Goal: Task Accomplishment & Management: Manage account settings

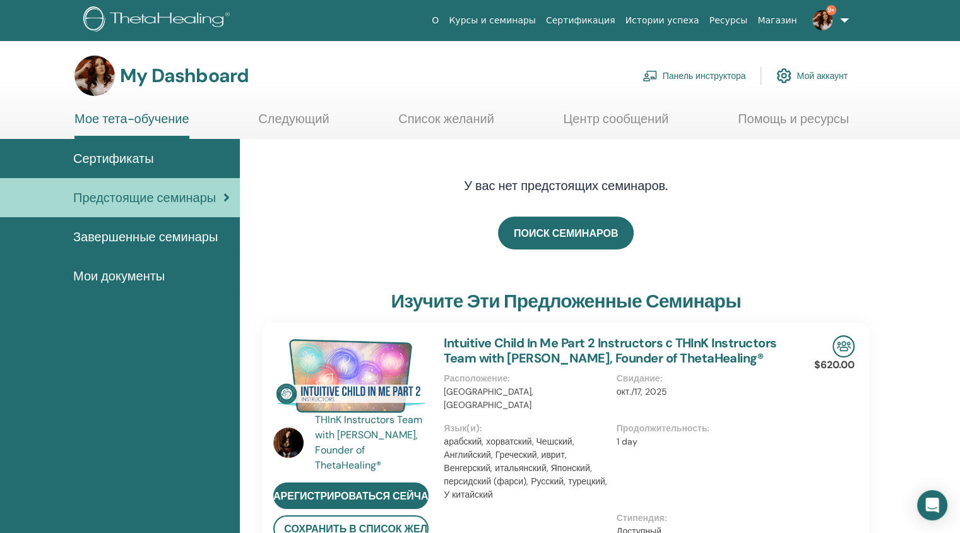
click at [720, 76] on link "Панель инструктора" at bounding box center [695, 76] width 104 height 28
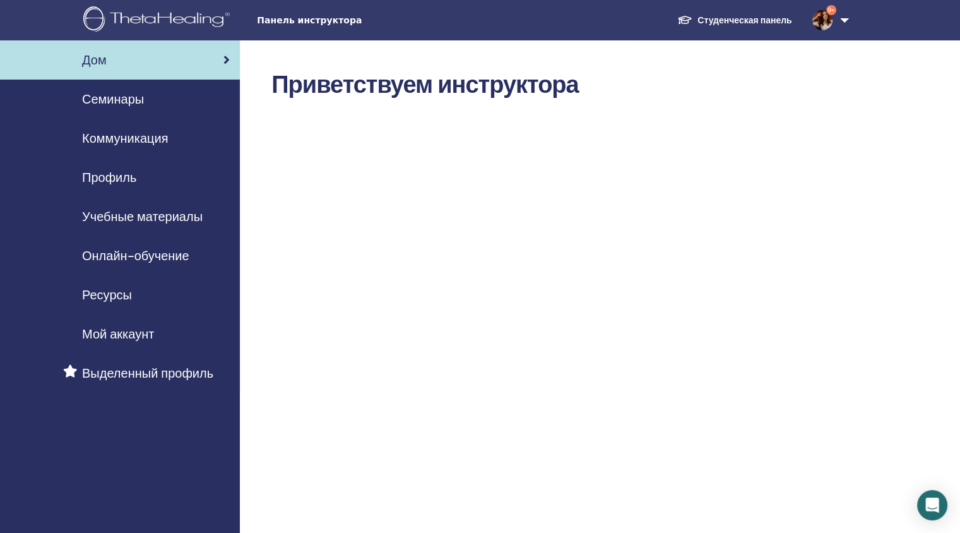
click at [111, 95] on span "Семинары" at bounding box center [113, 99] width 62 height 19
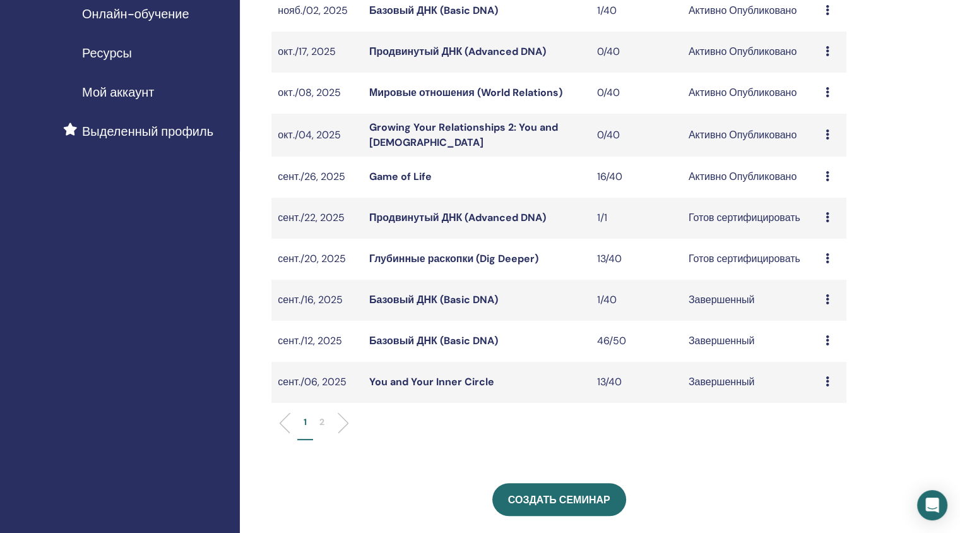
scroll to position [245, 0]
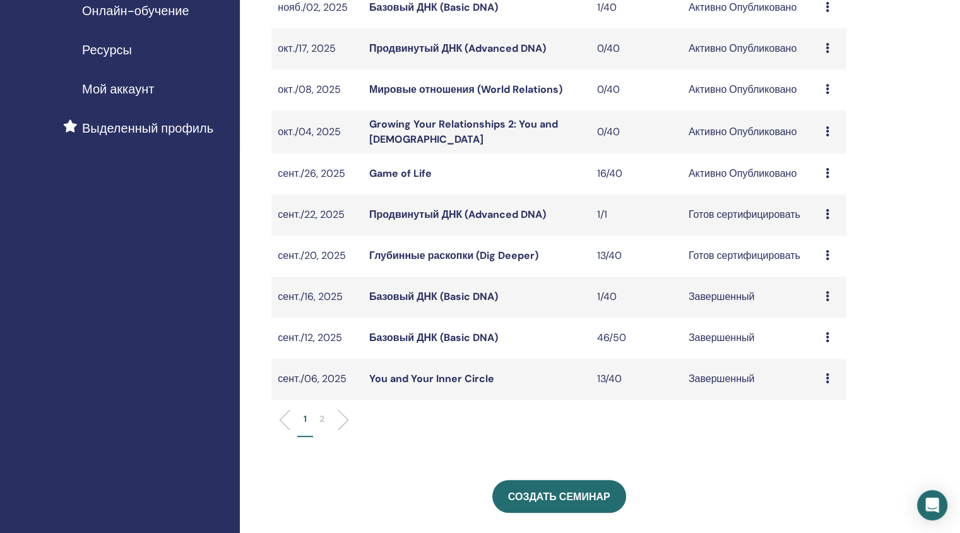
click at [400, 169] on link "Game of Life" at bounding box center [400, 173] width 62 height 13
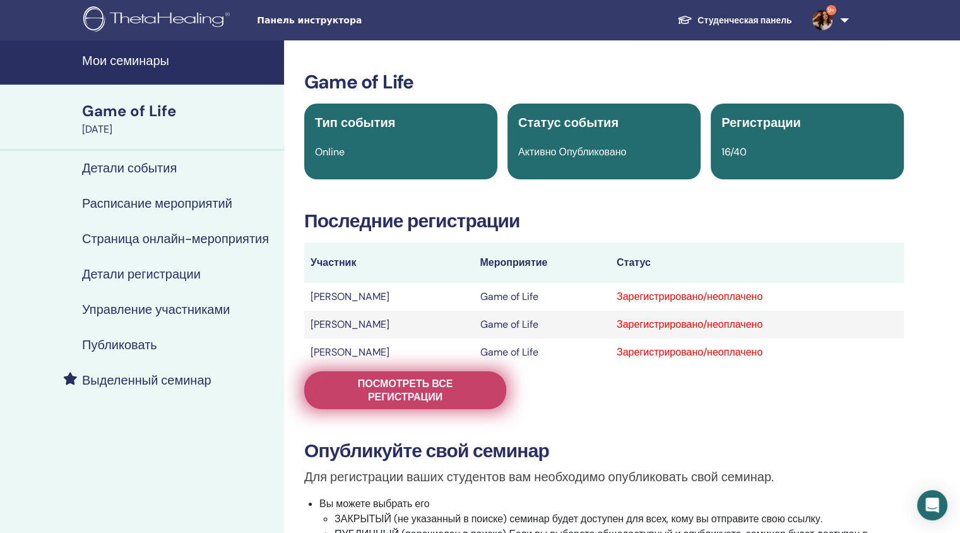
click at [390, 391] on span "Посмотреть все регистрации" at bounding box center [405, 390] width 170 height 27
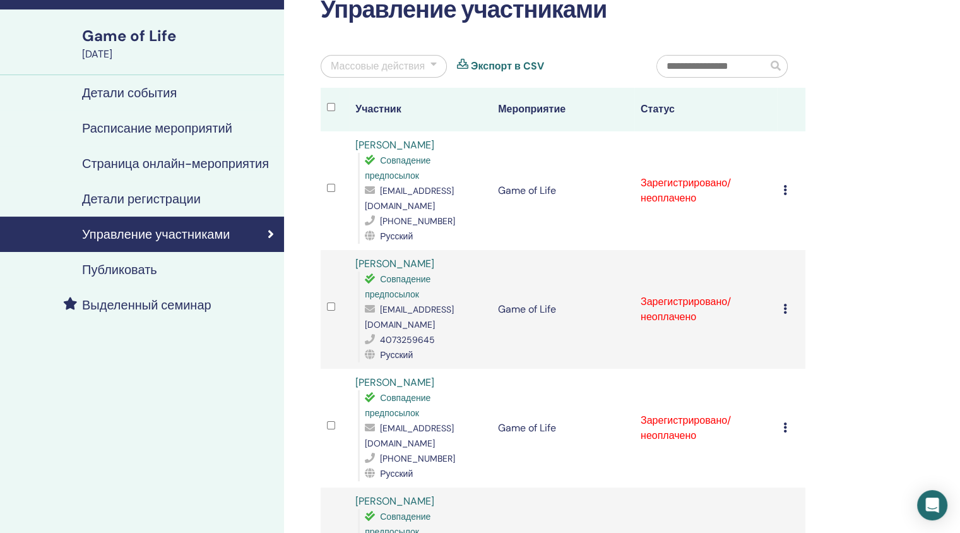
scroll to position [74, 0]
click at [434, 66] on div at bounding box center [434, 66] width 6 height 15
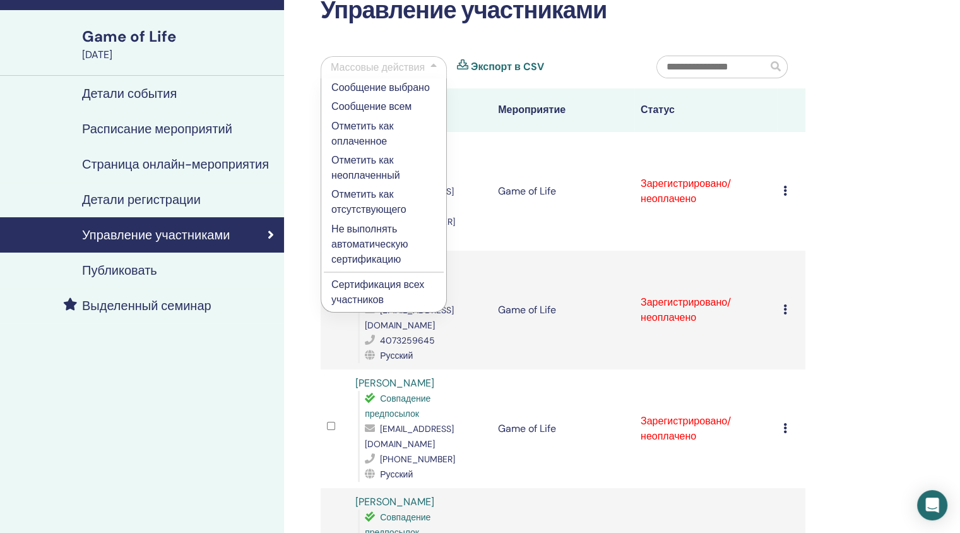
click at [355, 290] on p "Сертификация всех участников" at bounding box center [383, 292] width 105 height 30
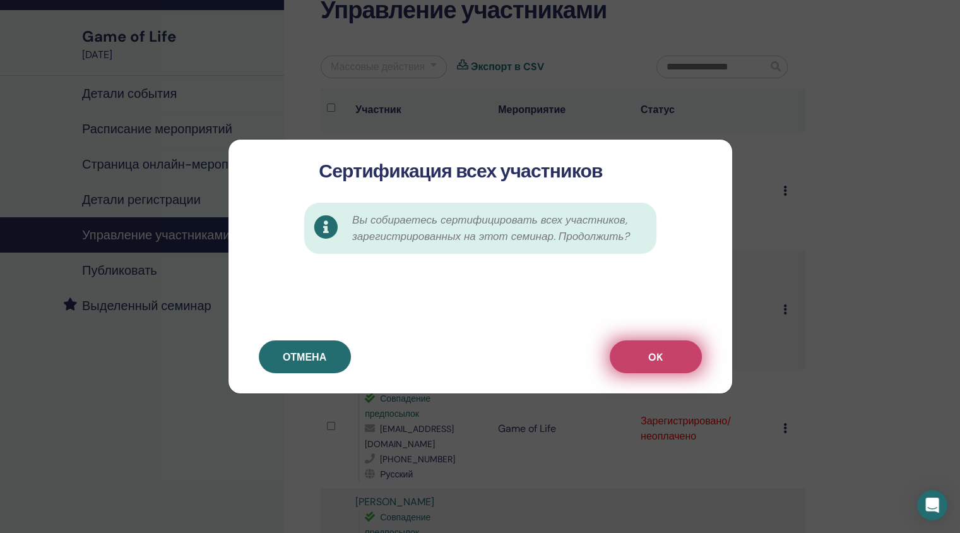
click at [652, 347] on button "OK" at bounding box center [656, 356] width 92 height 33
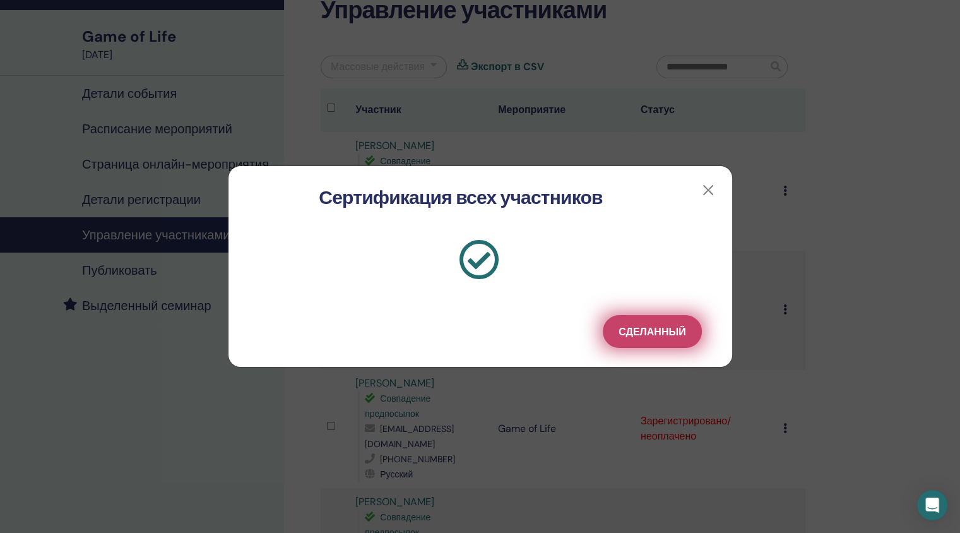
click at [625, 331] on span "Сделанный" at bounding box center [652, 331] width 67 height 13
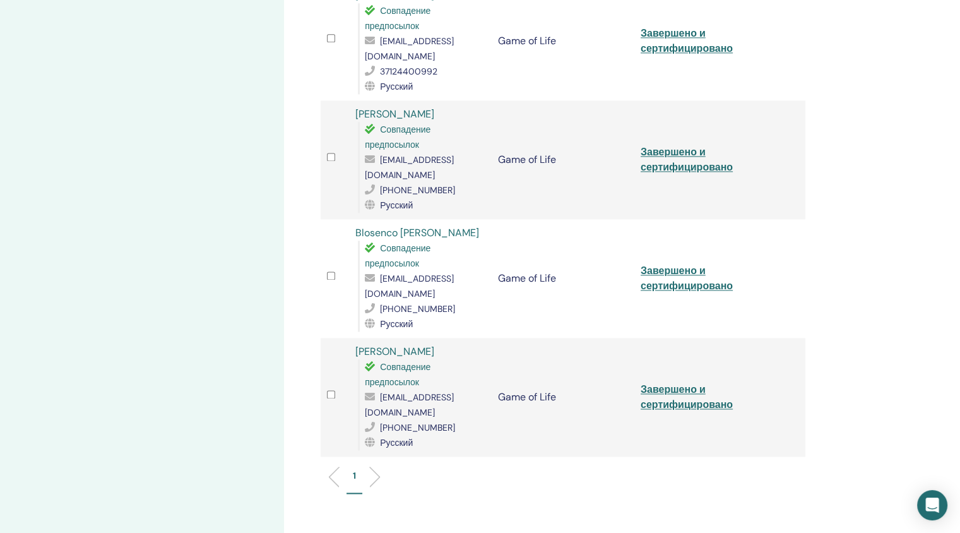
scroll to position [1625, 0]
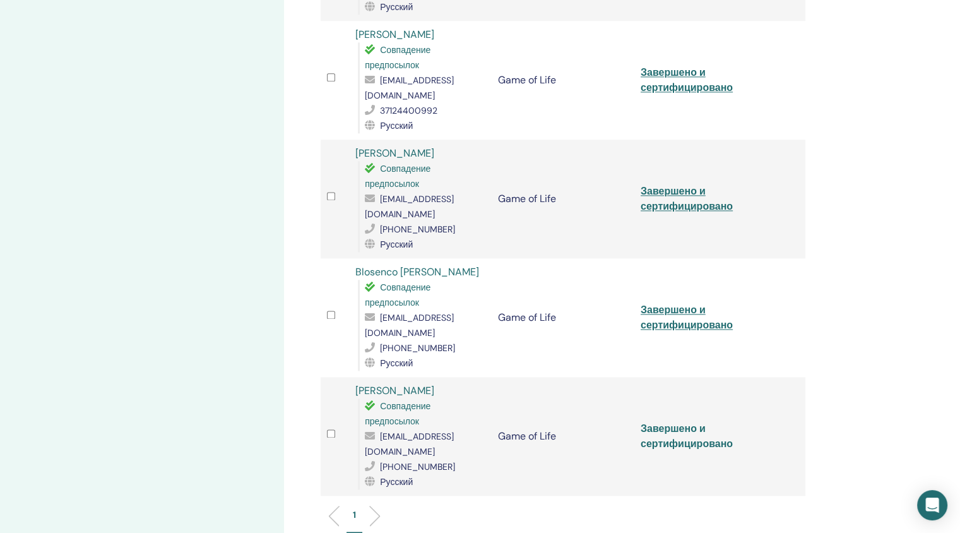
click at [659, 422] on link "Завершено и сертифицировано" at bounding box center [687, 436] width 92 height 28
drag, startPoint x: 462, startPoint y: 225, endPoint x: 357, endPoint y: 227, distance: 105.4
click at [357, 383] on div "[PERSON_NAME] Совпадение предпосылок [EMAIL_ADDRESS][DOMAIN_NAME] [PHONE_NUMBER…" at bounding box center [420, 436] width 130 height 106
copy link "[PERSON_NAME]"
click at [681, 303] on link "Завершено и сертифицировано" at bounding box center [687, 317] width 92 height 28
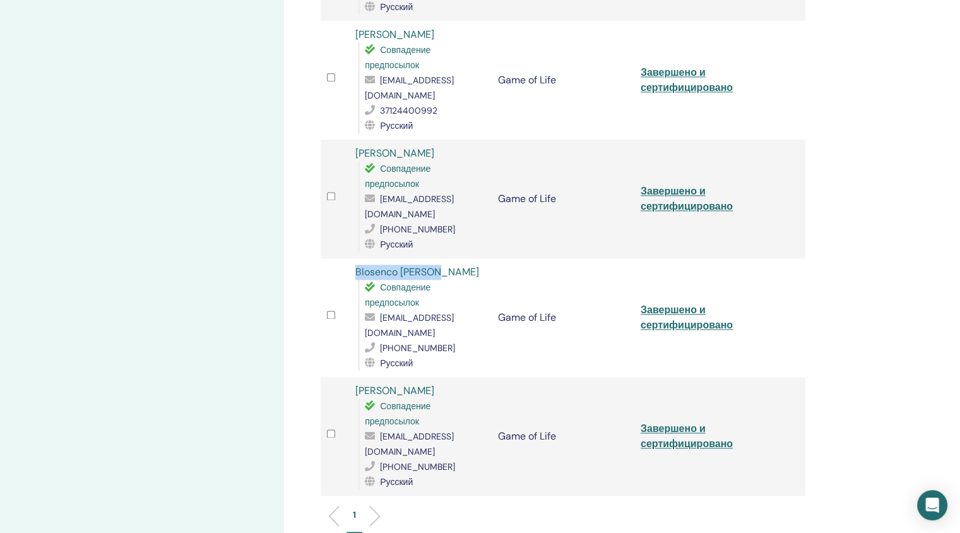
drag, startPoint x: 444, startPoint y: 124, endPoint x: 356, endPoint y: 121, distance: 87.8
click at [356, 265] on div "Blosenco [PERSON_NAME] Совпадение предпосылок [EMAIL_ADDRESS][DOMAIN_NAME] [PHO…" at bounding box center [420, 318] width 130 height 106
copy link "Blosenco [PERSON_NAME]"
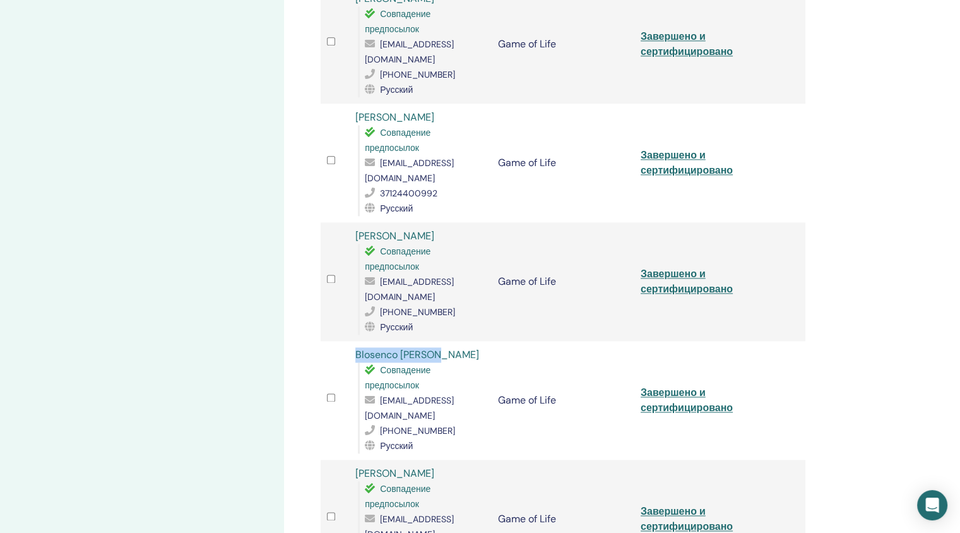
scroll to position [1472, 0]
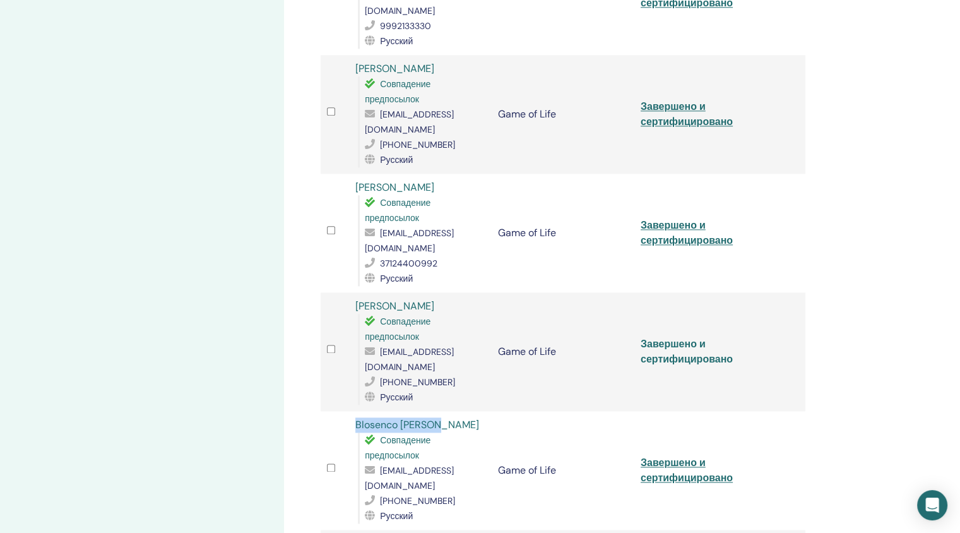
click at [650, 337] on link "Завершено и сертифицировано" at bounding box center [687, 351] width 92 height 28
drag, startPoint x: 436, startPoint y: 152, endPoint x: 359, endPoint y: 155, distance: 76.4
click at [359, 299] on div "[PERSON_NAME] Совпадение предпосылок [EMAIL_ADDRESS][DOMAIN_NAME] [PHONE_NUMBER…" at bounding box center [420, 352] width 130 height 106
click at [459, 299] on div "[PERSON_NAME] Совпадение предпосылок [EMAIL_ADDRESS][DOMAIN_NAME] [PHONE_NUMBER…" at bounding box center [420, 352] width 130 height 106
drag, startPoint x: 439, startPoint y: 155, endPoint x: 348, endPoint y: 154, distance: 90.9
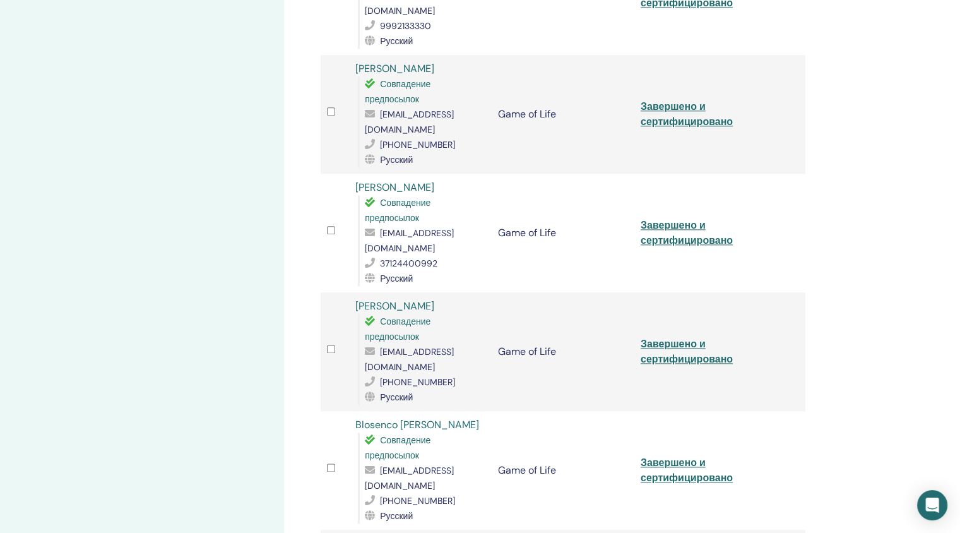
click at [349, 292] on td "[PERSON_NAME] Совпадение предпосылок [EMAIL_ADDRESS][DOMAIN_NAME] [PHONE_NUMBER…" at bounding box center [420, 351] width 143 height 119
copy link "[PERSON_NAME]"
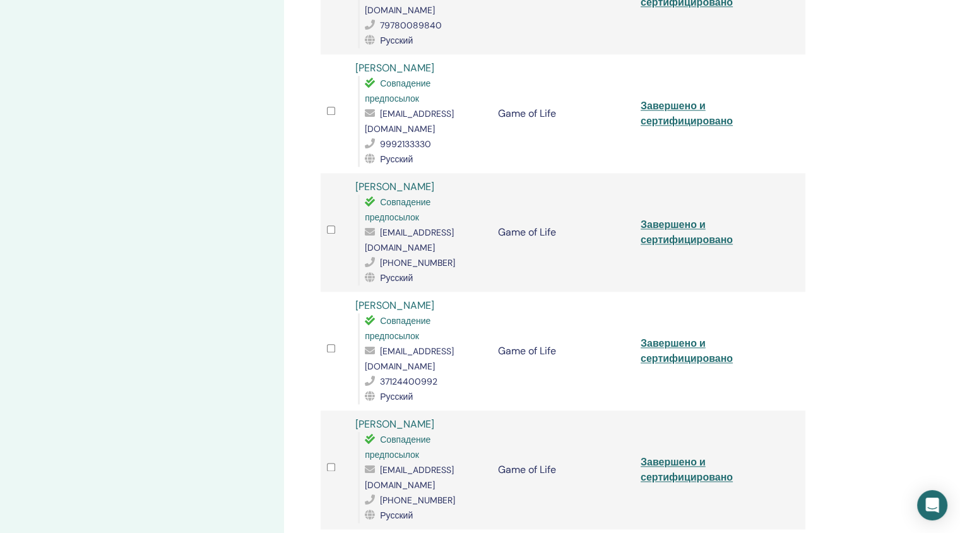
scroll to position [1345, 0]
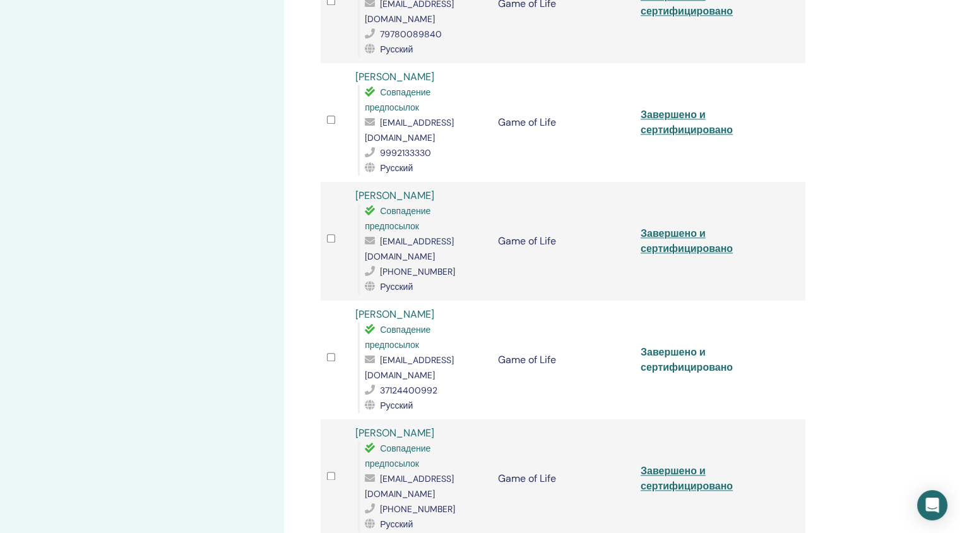
click at [682, 345] on link "Завершено и сертифицировано" at bounding box center [687, 359] width 92 height 28
drag, startPoint x: 444, startPoint y: 179, endPoint x: 356, endPoint y: 182, distance: 88.4
click at [356, 307] on div "[PERSON_NAME] Совпадение предпосылок [EMAIL_ADDRESS][DOMAIN_NAME] 37124400992 Р…" at bounding box center [420, 360] width 130 height 106
copy link "[PERSON_NAME]"
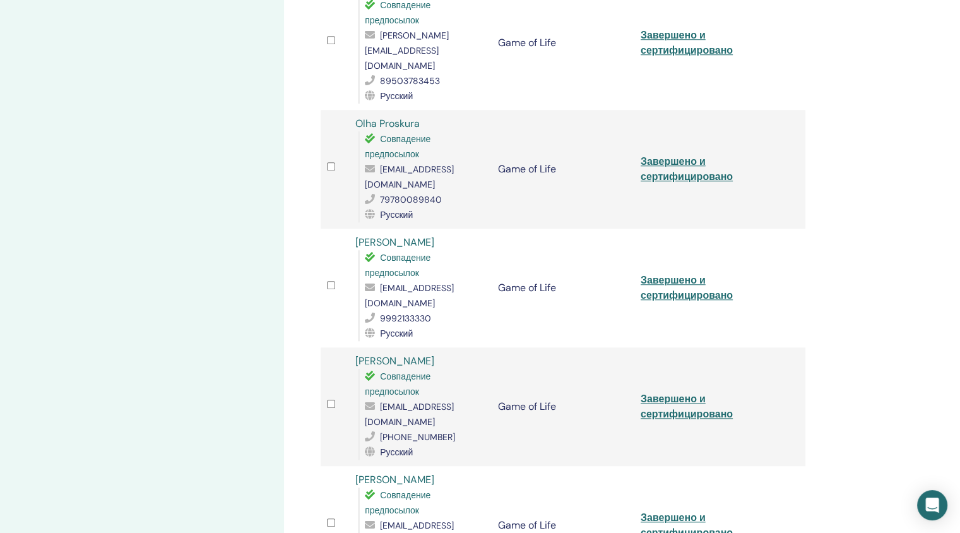
scroll to position [1166, 0]
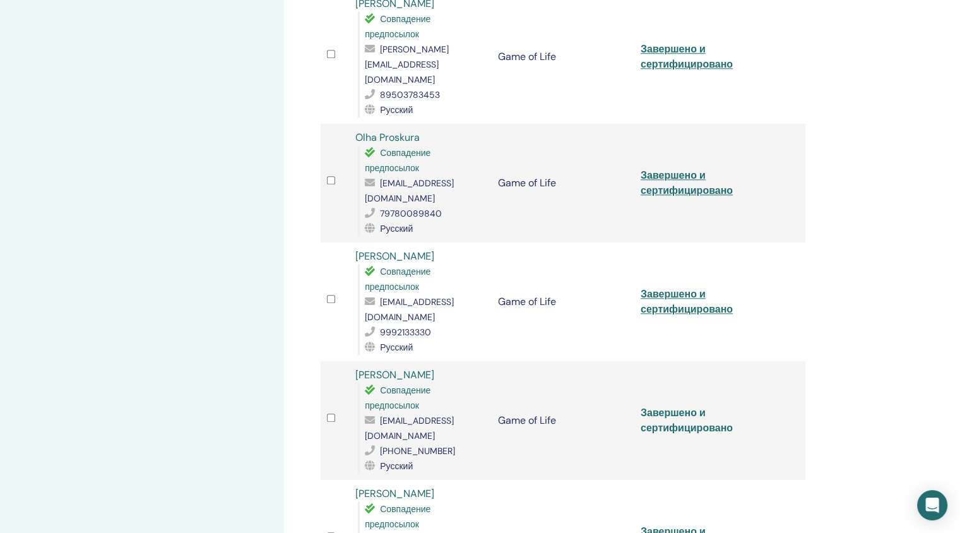
click at [674, 406] on link "Завершено и сертифицировано" at bounding box center [687, 420] width 92 height 28
drag, startPoint x: 429, startPoint y: 256, endPoint x: 354, endPoint y: 251, distance: 75.3
click at [354, 361] on td "[PERSON_NAME] Совпадение предпосылок [EMAIL_ADDRESS][DOMAIN_NAME] [PHONE_NUMBER…" at bounding box center [420, 420] width 143 height 119
copy link "[PERSON_NAME]"
click at [649, 287] on link "Завершено и сертифицировано" at bounding box center [687, 301] width 92 height 28
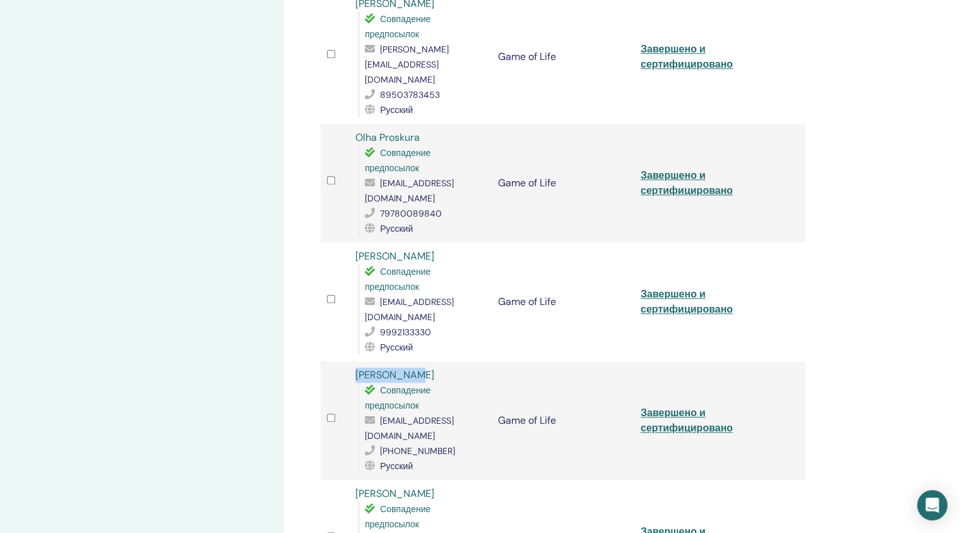
drag, startPoint x: 477, startPoint y: 147, endPoint x: 357, endPoint y: 154, distance: 119.5
click at [357, 249] on div "[PERSON_NAME] Совпадение предпосылок [EMAIL_ADDRESS][DOMAIN_NAME] 9992133330 Ру…" at bounding box center [420, 302] width 130 height 106
copy link "[PERSON_NAME]"
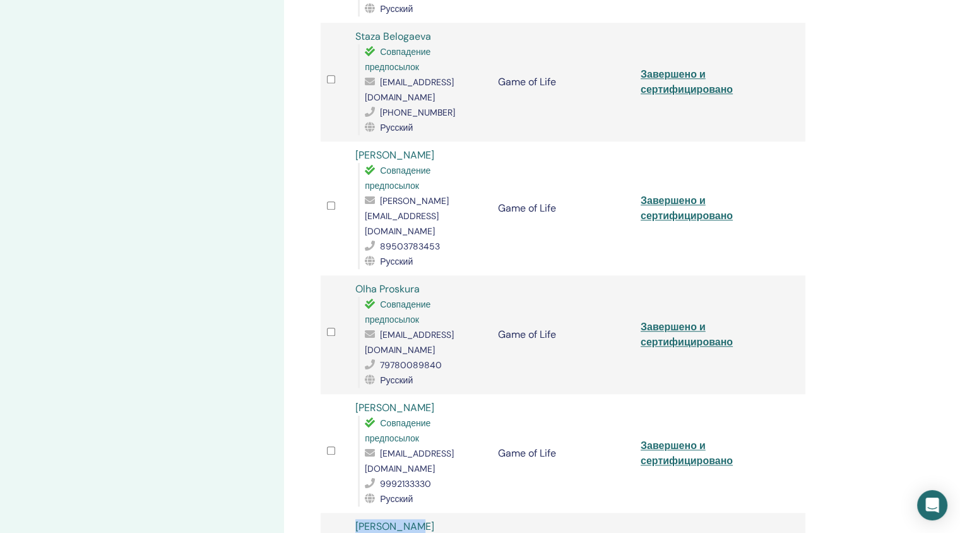
scroll to position [1015, 0]
click at [660, 319] on link "Завершено и сертифицировано" at bounding box center [687, 333] width 92 height 28
drag, startPoint x: 428, startPoint y: 182, endPoint x: 355, endPoint y: 182, distance: 72.6
click at [355, 281] on div "Olha Proskura Совпадение предпосылок [EMAIL_ADDRESS][DOMAIN_NAME] 79780089840 Р…" at bounding box center [420, 334] width 130 height 106
copy link "Olha Proskura"
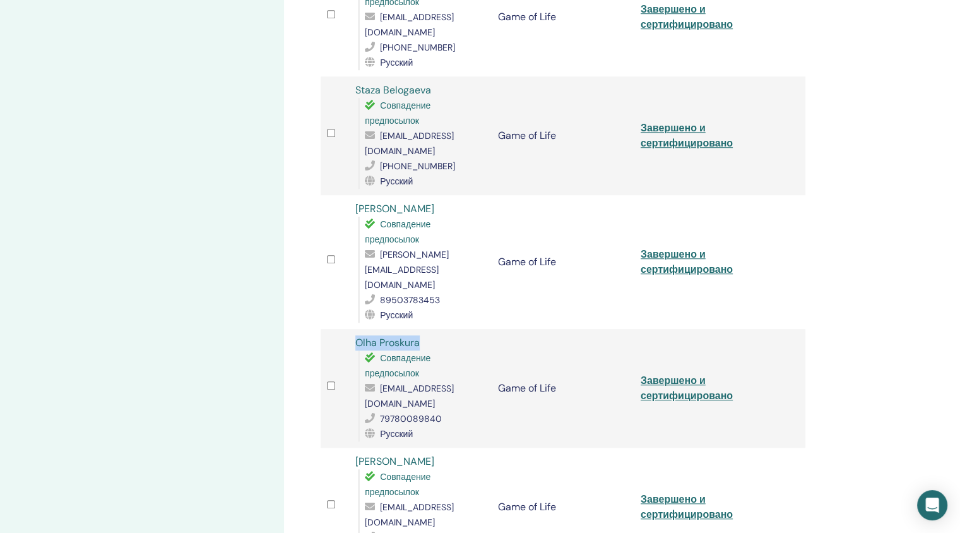
scroll to position [961, 0]
click at [669, 247] on link "Завершено и сертифицировано" at bounding box center [687, 261] width 92 height 28
drag, startPoint x: 449, startPoint y: 133, endPoint x: 355, endPoint y: 135, distance: 94.1
click at [355, 201] on div "[PERSON_NAME] Совпадение предпосылок [PERSON_NAME][EMAIL_ADDRESS][DOMAIN_NAME] …" at bounding box center [420, 261] width 130 height 121
copy link "[PERSON_NAME]"
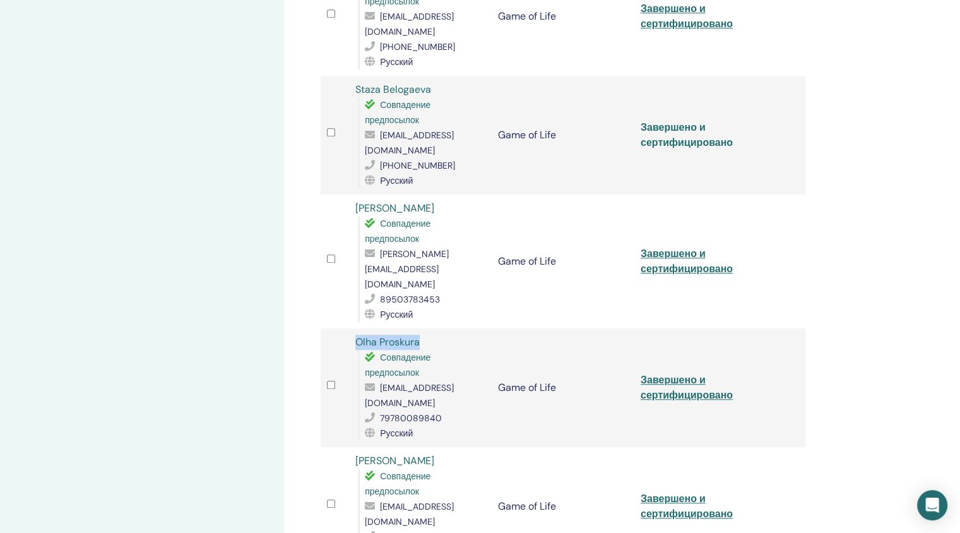
click at [686, 121] on link "Завершено и сертифицировано" at bounding box center [687, 135] width 92 height 28
drag, startPoint x: 436, startPoint y: 27, endPoint x: 354, endPoint y: 28, distance: 82.1
click at [354, 76] on td "Staza Belogaeva Совпадение предпосылок [EMAIL_ADDRESS][DOMAIN_NAME] [PHONE_NUMB…" at bounding box center [420, 135] width 143 height 119
copy link "Staza Belogaeva"
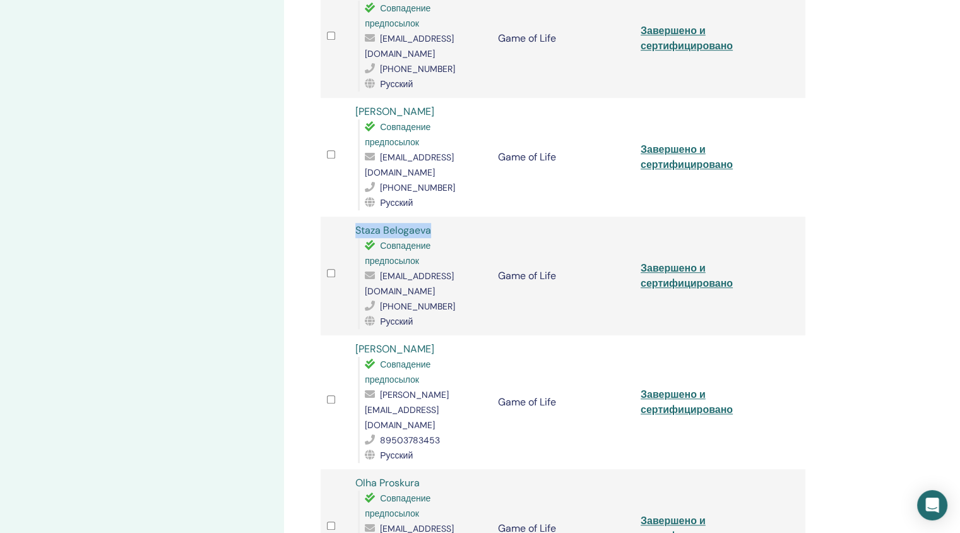
scroll to position [820, 0]
click at [693, 143] on link "Завершено и сертифицировано" at bounding box center [687, 157] width 92 height 28
drag, startPoint x: 463, startPoint y: 69, endPoint x: 361, endPoint y: 49, distance: 104.2
click at [361, 49] on tbody "[PERSON_NAME] Совпадение предпосылок [EMAIL_ADDRESS][DOMAIN_NAME] [PHONE_NUMBER…" at bounding box center [563, 343] width 485 height 1914
click at [829, 59] on div "Управление участниками Массовые действия Экспорт в CSV Участник Мероприятие Ста…" at bounding box center [604, 373] width 640 height 2307
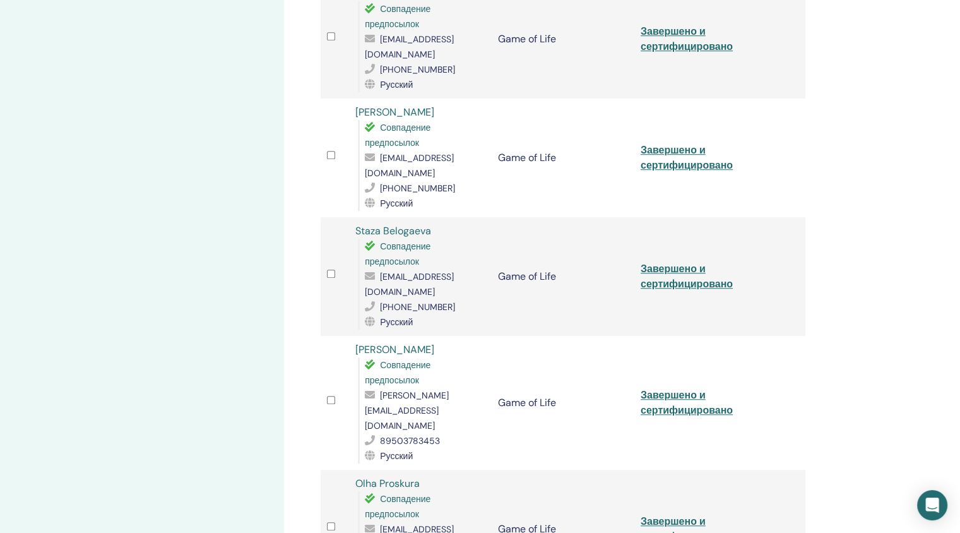
drag, startPoint x: 453, startPoint y: 66, endPoint x: 356, endPoint y: 66, distance: 97.2
click at [356, 105] on div "[PERSON_NAME] Совпадение предпосылок [EMAIL_ADDRESS][DOMAIN_NAME] [PHONE_NUMBER…" at bounding box center [420, 158] width 130 height 106
copy link "[PERSON_NAME]"
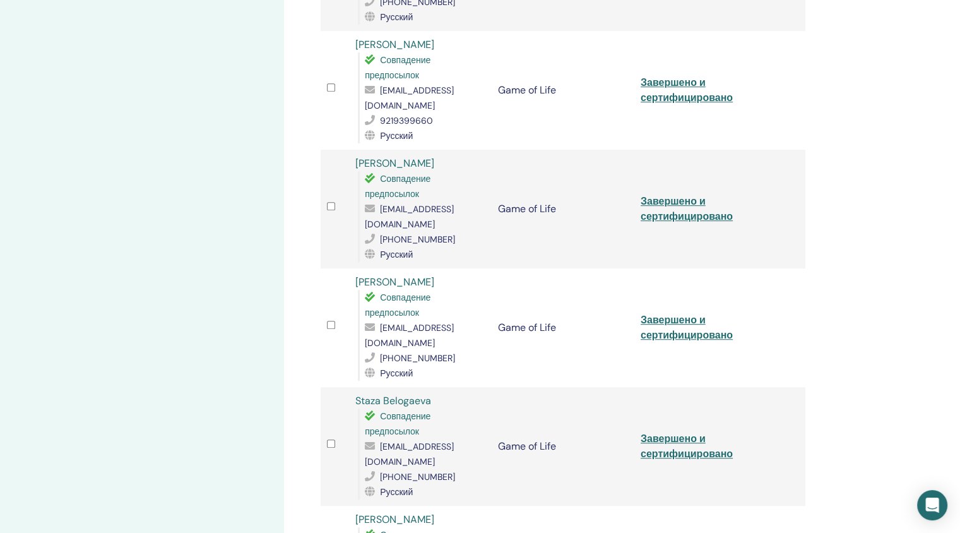
scroll to position [651, 0]
click at [682, 194] on link "Завершено и сертифицировано" at bounding box center [687, 208] width 92 height 28
drag, startPoint x: 495, startPoint y: 117, endPoint x: 352, endPoint y: 128, distance: 143.7
click at [352, 149] on tr "[PERSON_NAME] Совпадение предпосылок [EMAIL_ADDRESS][DOMAIN_NAME] [PHONE_NUMBER…" at bounding box center [563, 208] width 485 height 119
click at [205, 145] on div "Мои семинары Game of Life [DATE] Детали события Расписание мероприятий Страница…" at bounding box center [142, 543] width 284 height 2307
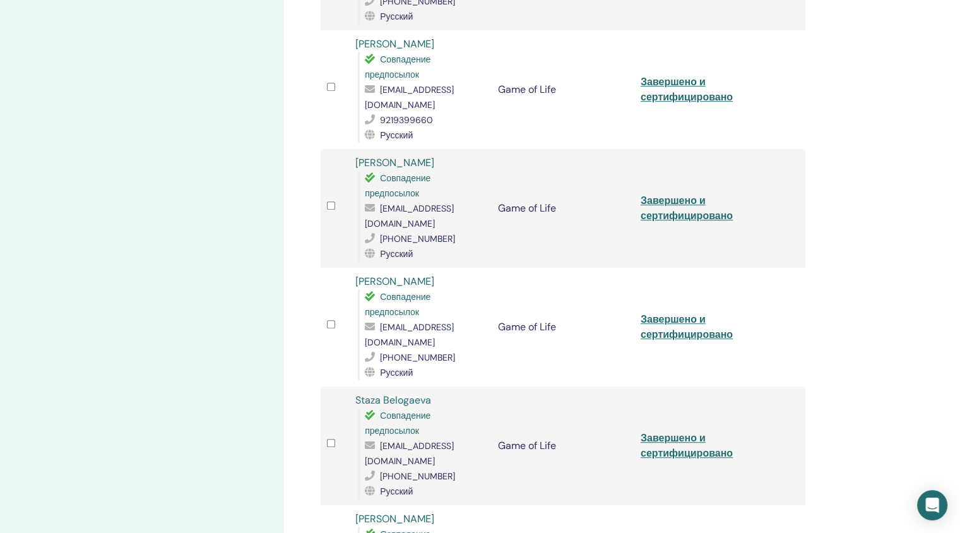
drag, startPoint x: 489, startPoint y: 120, endPoint x: 358, endPoint y: 117, distance: 130.7
click at [358, 149] on td "[PERSON_NAME] Совпадение предпосылок [EMAIL_ADDRESS][DOMAIN_NAME] [PHONE_NUMBER…" at bounding box center [420, 208] width 143 height 119
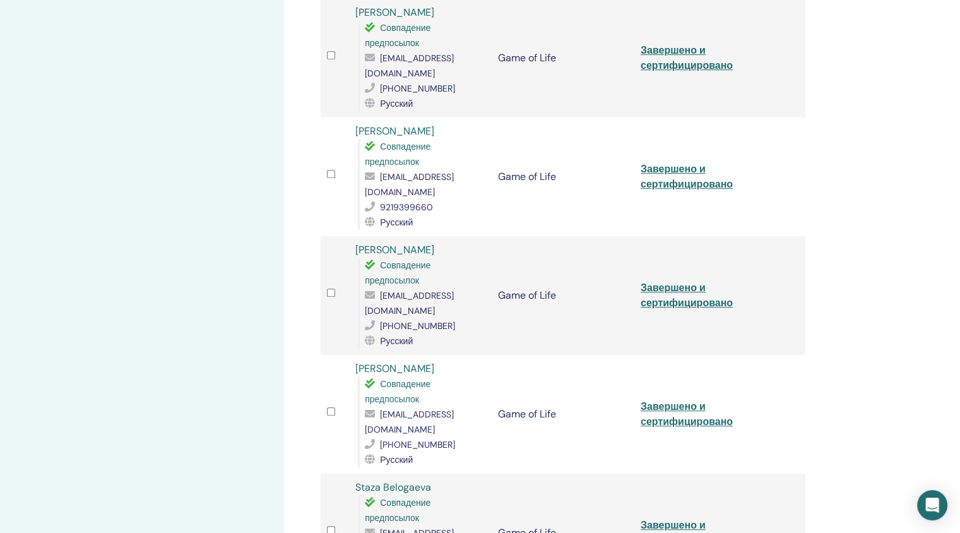
scroll to position [565, 0]
click at [692, 161] on link "Завершено и сертифицировано" at bounding box center [687, 175] width 92 height 28
drag, startPoint x: 424, startPoint y: 102, endPoint x: 354, endPoint y: 98, distance: 69.5
click at [354, 116] on td "[PERSON_NAME] Совпадение предпосылок [EMAIL_ADDRESS][DOMAIN_NAME] 9219399660 Ру…" at bounding box center [420, 175] width 143 height 119
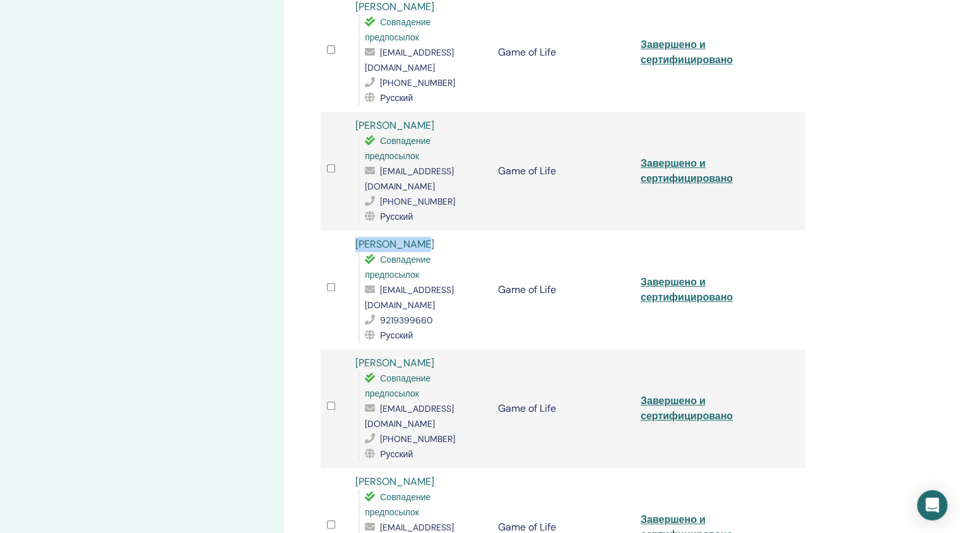
scroll to position [438, 0]
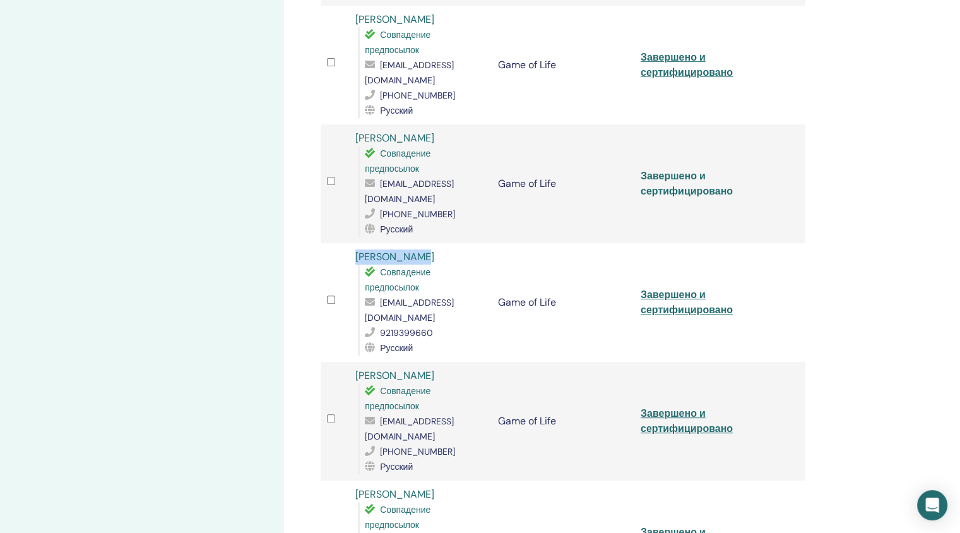
click at [674, 169] on link "Завершено и сертифицировано" at bounding box center [687, 183] width 92 height 28
drag, startPoint x: 452, startPoint y: 126, endPoint x: 343, endPoint y: 128, distance: 108.6
click at [343, 128] on tr "[PERSON_NAME] Совпадение предпосылок [EMAIL_ADDRESS][DOMAIN_NAME] [PHONE_NUMBER…" at bounding box center [563, 183] width 485 height 119
drag, startPoint x: 449, startPoint y: 120, endPoint x: 356, endPoint y: 119, distance: 93.4
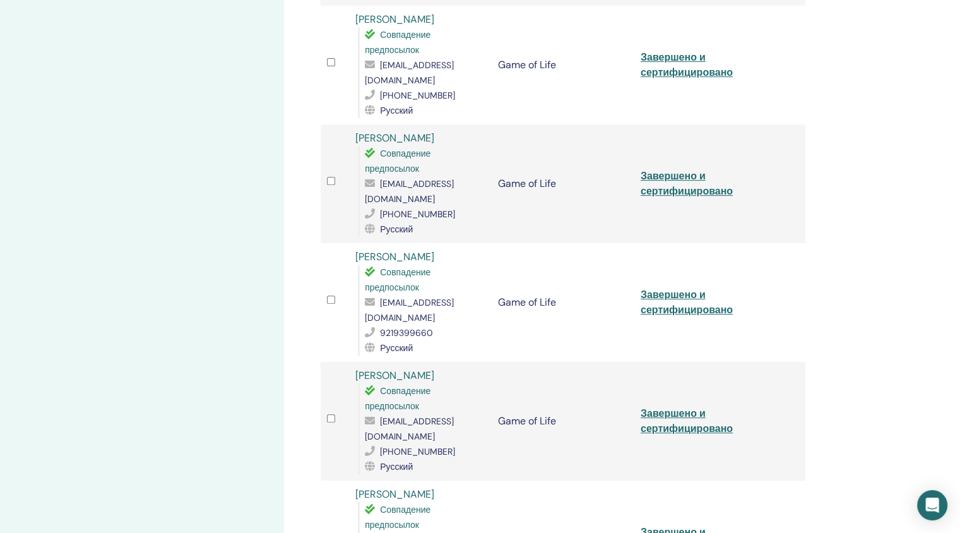
click at [356, 131] on div "[PERSON_NAME] Совпадение предпосылок [EMAIL_ADDRESS][DOMAIN_NAME] [PHONE_NUMBER…" at bounding box center [420, 184] width 130 height 106
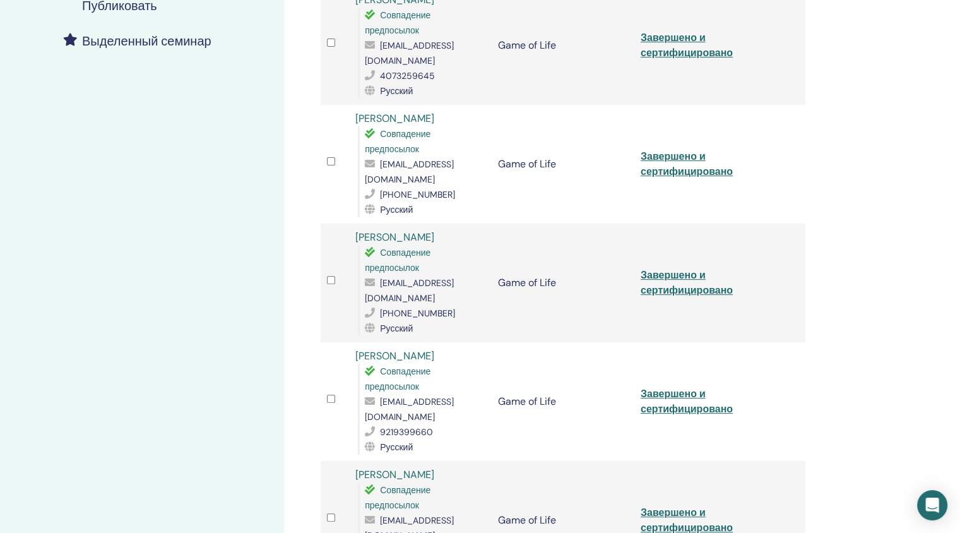
scroll to position [311, 0]
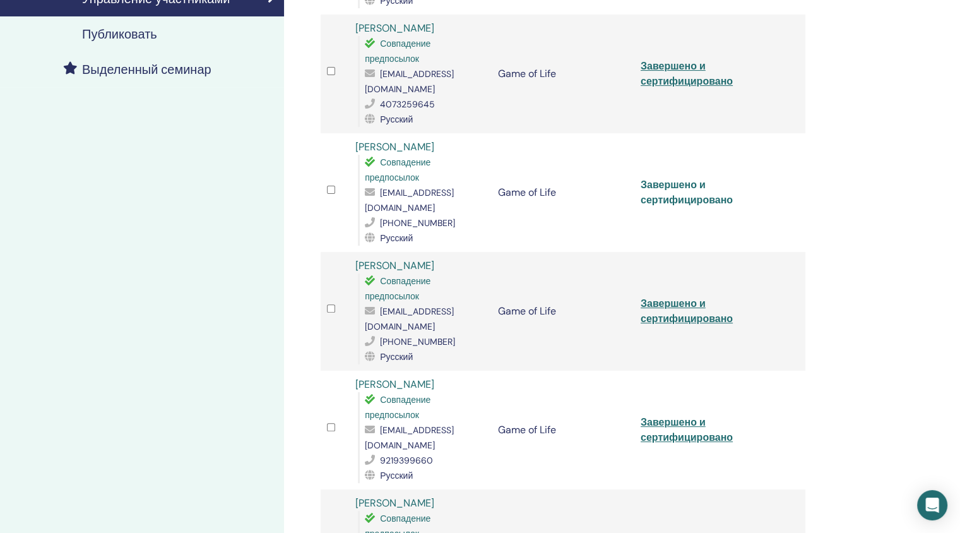
click at [654, 178] on link "Завершено и сертифицировано" at bounding box center [687, 192] width 92 height 28
drag, startPoint x: 447, startPoint y: 129, endPoint x: 355, endPoint y: 128, distance: 91.5
click at [355, 140] on div "[PERSON_NAME] Совпадение предпосылок [EMAIL_ADDRESS][DOMAIN_NAME] [PHONE_NUMBER…" at bounding box center [420, 193] width 130 height 106
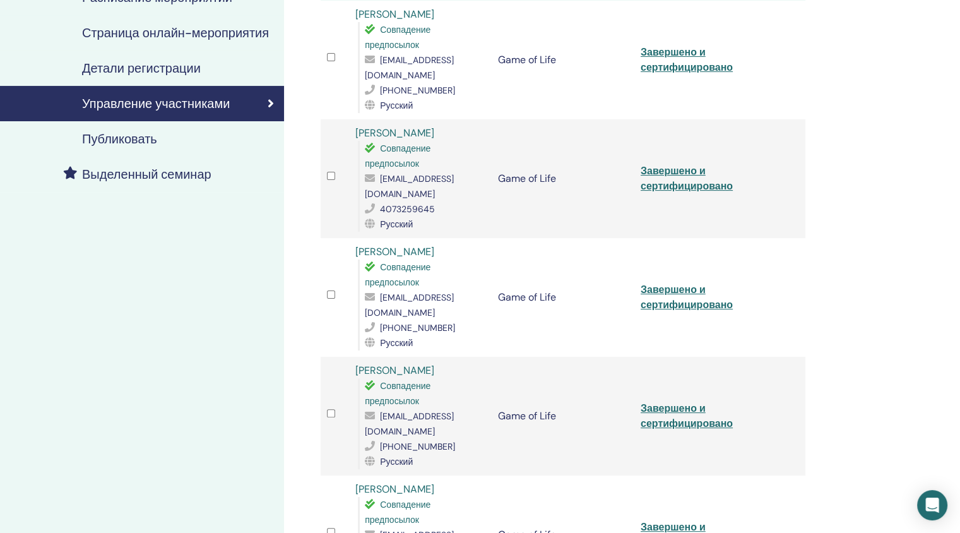
scroll to position [191, 0]
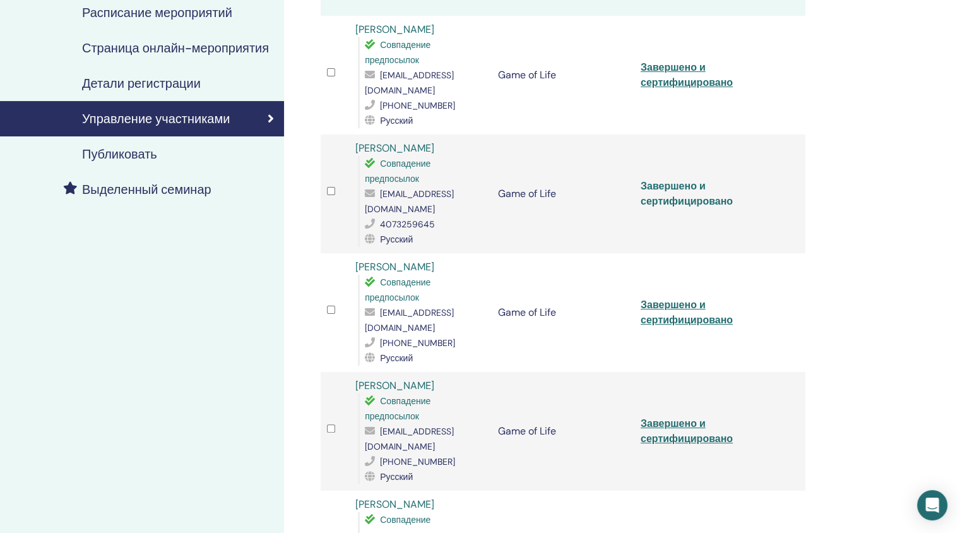
click at [667, 183] on link "Завершено и сертифицировано" at bounding box center [687, 193] width 92 height 28
drag, startPoint x: 460, startPoint y: 146, endPoint x: 354, endPoint y: 147, distance: 106.1
click at [354, 148] on td "[PERSON_NAME] Совпадение предпосылок [EMAIL_ADDRESS][DOMAIN_NAME] 4073259645 Ру…" at bounding box center [420, 193] width 143 height 119
click at [645, 65] on link "Завершено и сертифицировано" at bounding box center [687, 75] width 92 height 28
drag, startPoint x: 410, startPoint y: 30, endPoint x: 356, endPoint y: 30, distance: 53.7
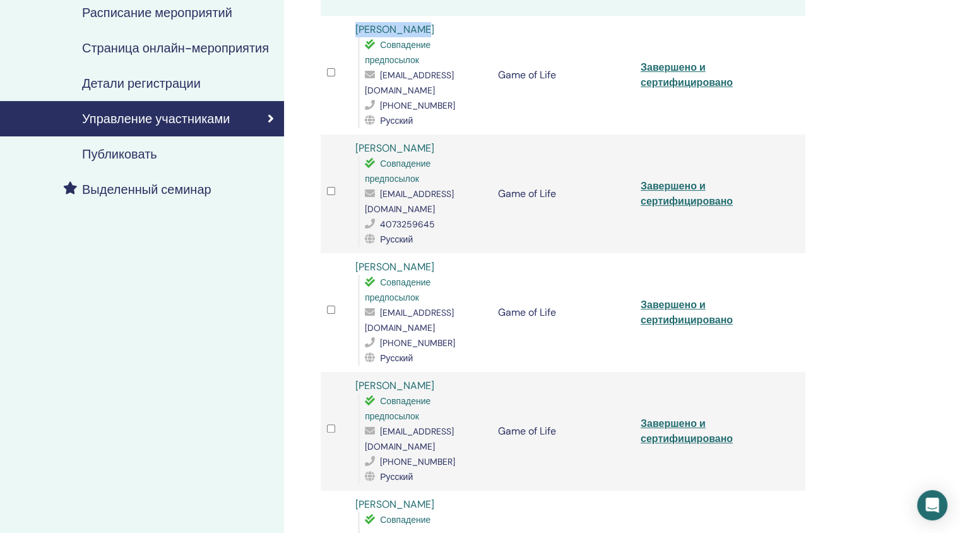
click at [356, 30] on div "[PERSON_NAME] Совпадение предпосылок [EMAIL_ADDRESS][DOMAIN_NAME] [PHONE_NUMBER…" at bounding box center [420, 75] width 130 height 106
